Goal: Transaction & Acquisition: Purchase product/service

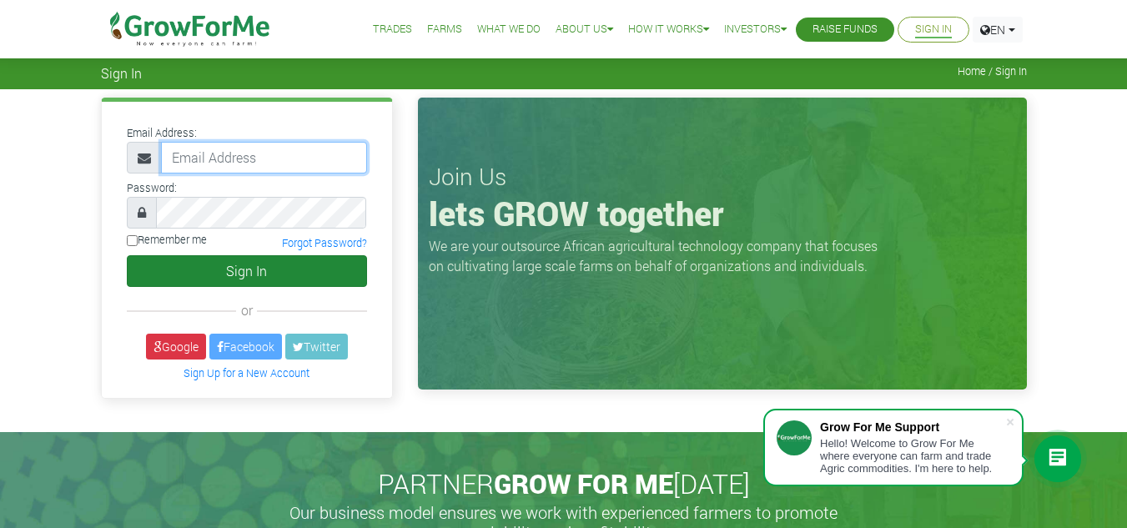
type input "frimpongwendy4@gmail.com"
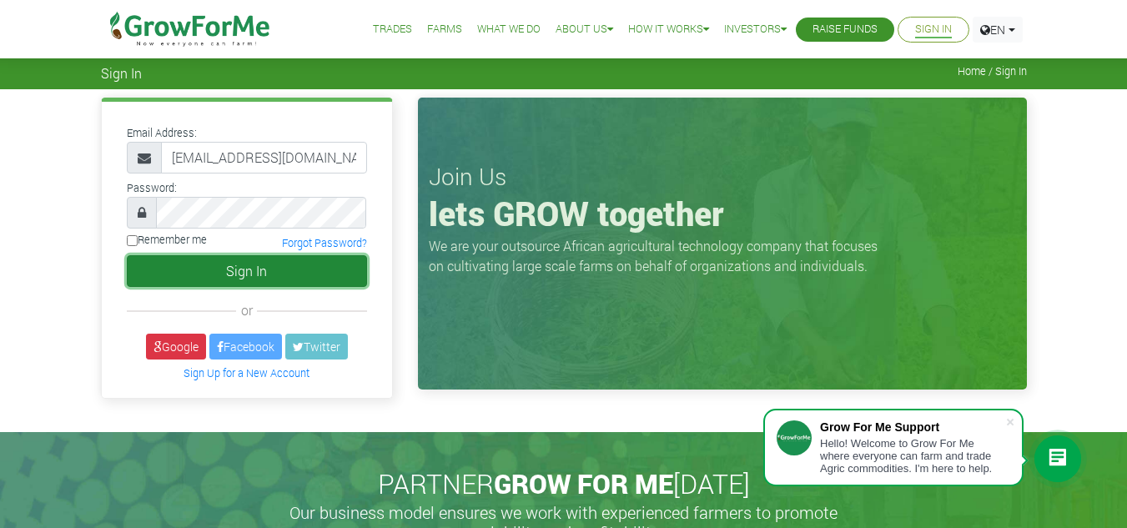
click at [238, 273] on button "Sign In" at bounding box center [247, 271] width 240 height 32
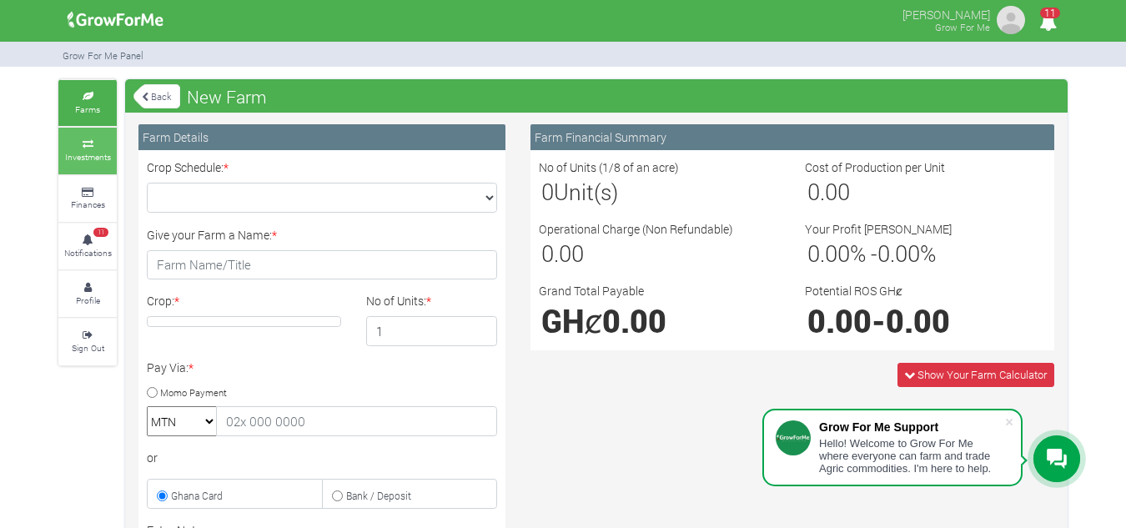
click at [111, 144] on icon at bounding box center [88, 144] width 50 height 8
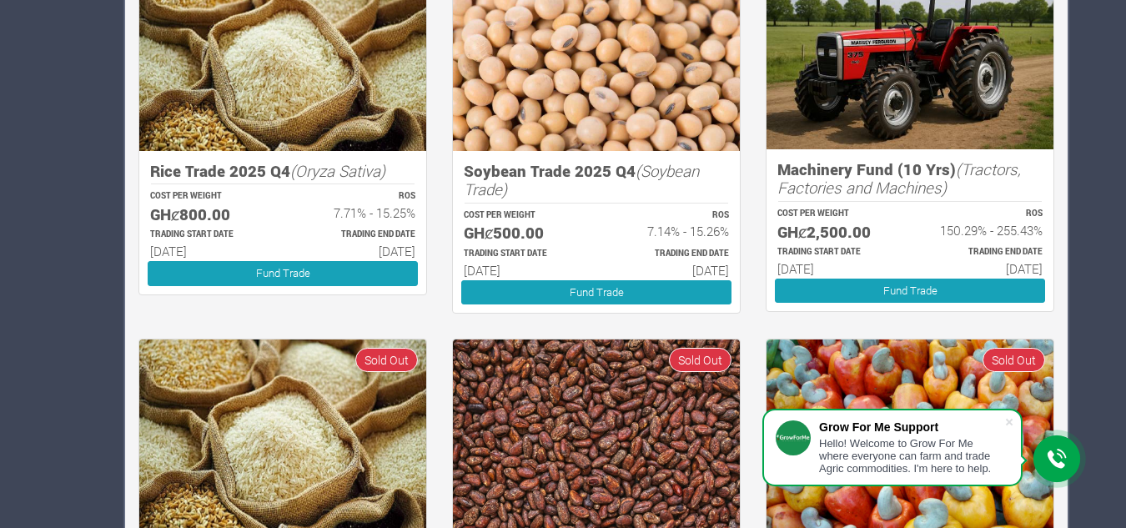
scroll to position [769, 0]
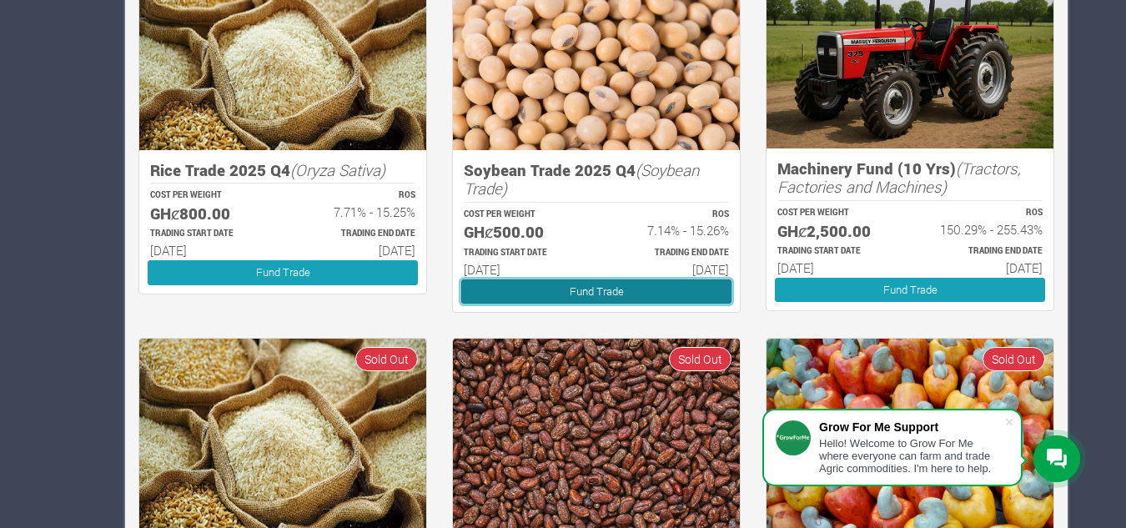
click at [641, 281] on link "Fund Trade" at bounding box center [596, 291] width 270 height 24
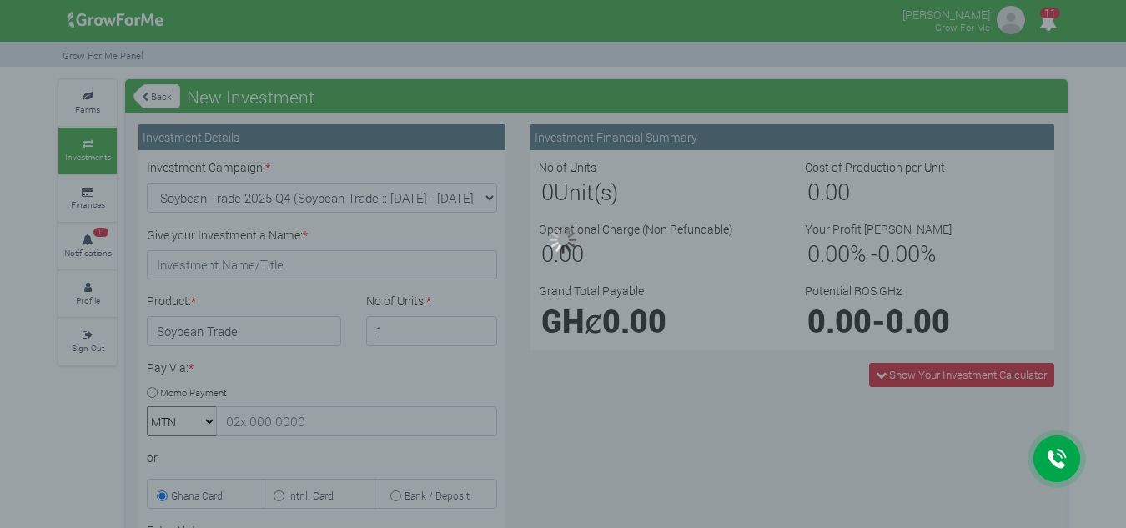
type input "1"
